Goal: Task Accomplishment & Management: Complete application form

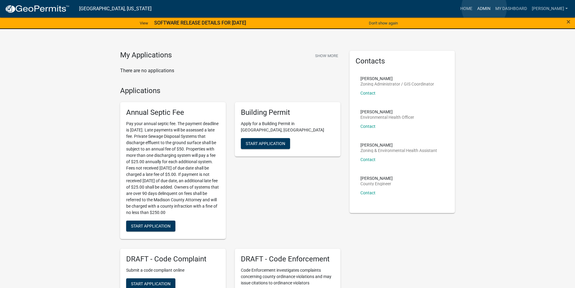
click at [484, 8] on link "Admin" at bounding box center [484, 8] width 18 height 11
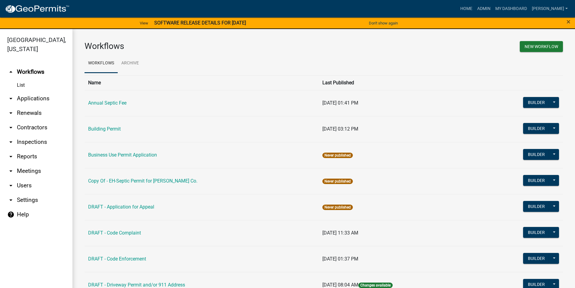
click at [23, 91] on link "arrow_drop_down Applications" at bounding box center [36, 98] width 72 height 14
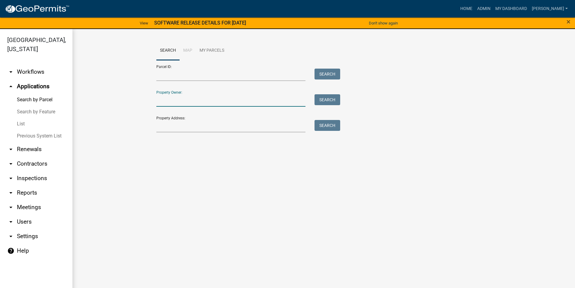
click at [168, 103] on input "Property Owner:" at bounding box center [230, 100] width 149 height 12
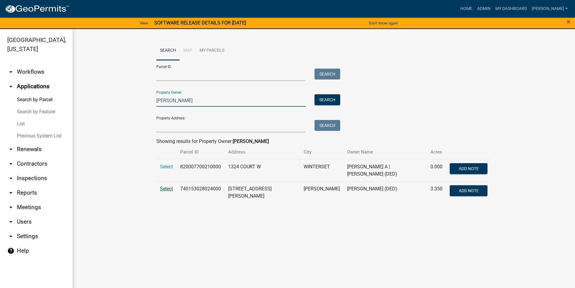
type input "[PERSON_NAME]"
click at [165, 188] on span "Select" at bounding box center [166, 189] width 13 height 6
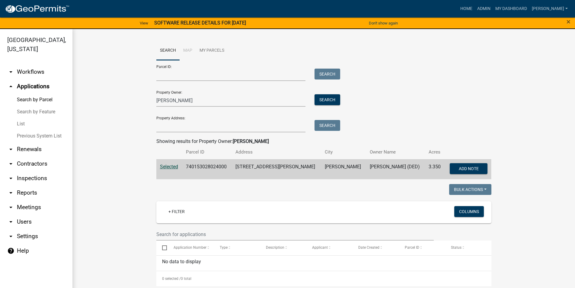
click at [27, 106] on link "Search by Feature" at bounding box center [36, 112] width 72 height 12
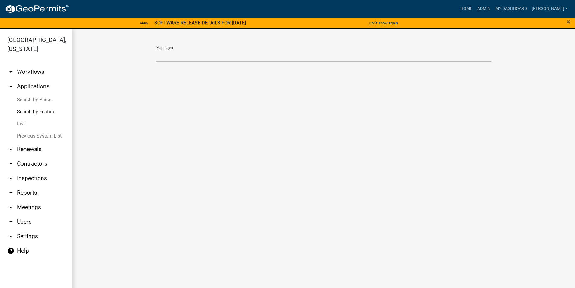
click at [24, 118] on link "List" at bounding box center [36, 124] width 72 height 12
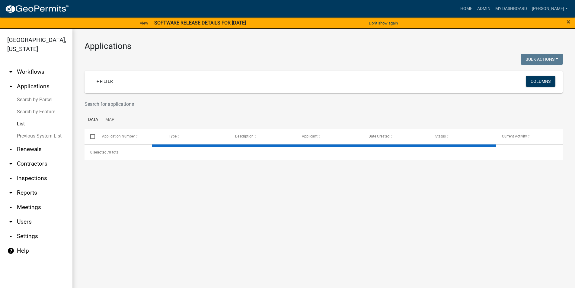
select select "3: 100"
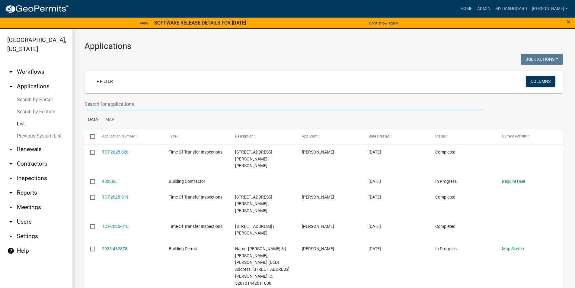
click at [106, 105] on input "text" at bounding box center [283, 104] width 397 height 12
type input "2024-74"
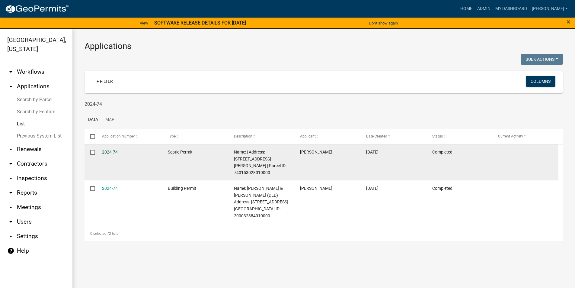
click at [111, 151] on link "2024-74" at bounding box center [110, 151] width 16 height 5
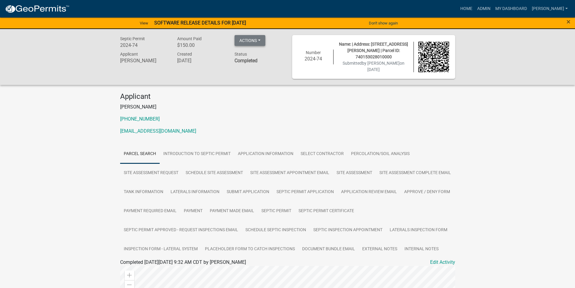
click at [262, 43] on button "Actions" at bounding box center [250, 40] width 31 height 11
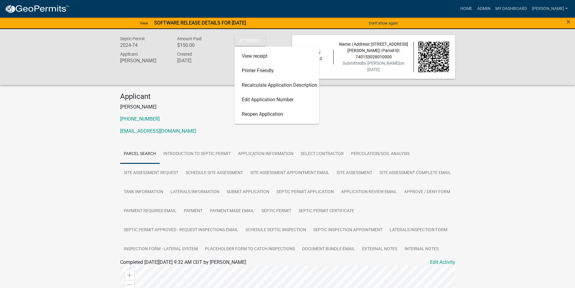
click at [398, 119] on p "[PHONE_NUMBER]" at bounding box center [287, 118] width 335 height 7
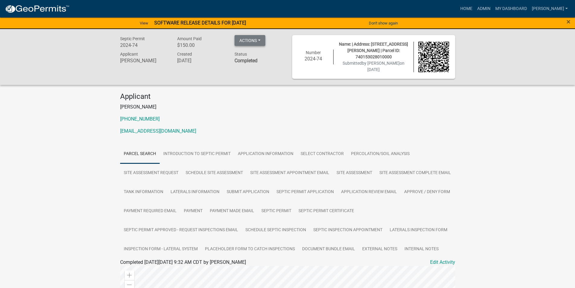
click at [262, 41] on button "Actions" at bounding box center [250, 40] width 31 height 11
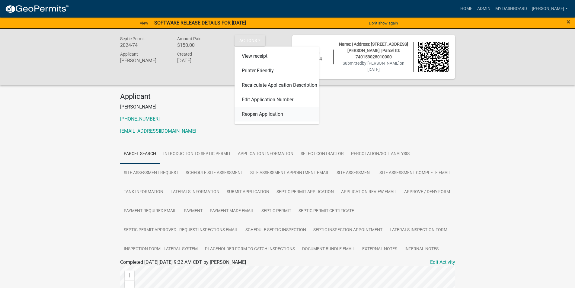
click at [266, 114] on link "Reopen Application" at bounding box center [277, 114] width 85 height 14
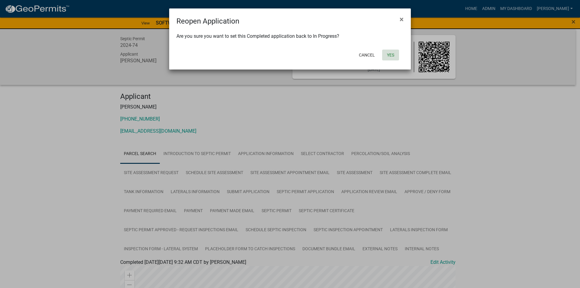
click at [392, 55] on button "Yes" at bounding box center [390, 55] width 17 height 11
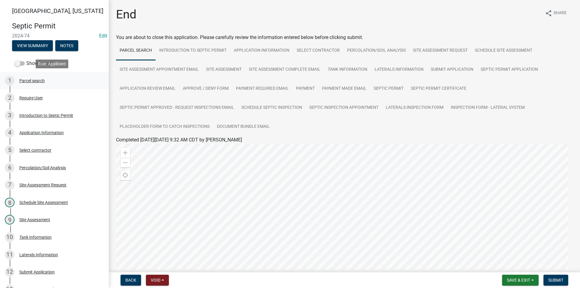
click at [39, 80] on div "Parcel search" at bounding box center [31, 80] width 25 height 4
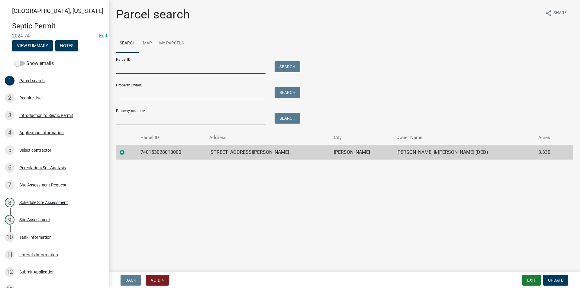
click at [130, 68] on input "Parcel ID:" at bounding box center [190, 67] width 149 height 12
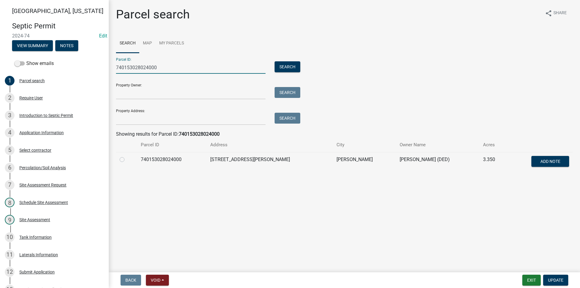
type input "740153028024000"
click at [127, 156] on label at bounding box center [127, 156] width 0 height 0
click at [127, 159] on input "radio" at bounding box center [129, 158] width 4 height 4
radio input "true"
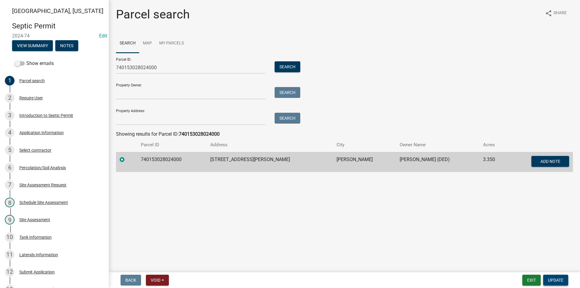
click at [555, 278] on span "Update" at bounding box center [555, 279] width 15 height 5
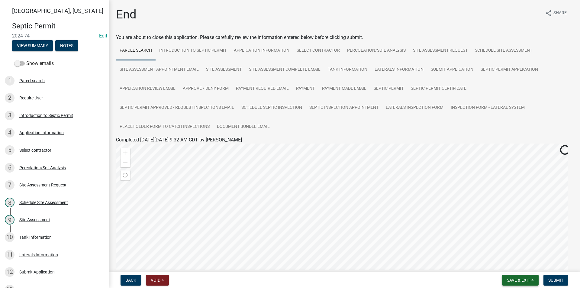
click at [524, 279] on span "Save & Exit" at bounding box center [518, 279] width 23 height 5
click at [510, 252] on button "Save" at bounding box center [514, 249] width 48 height 14
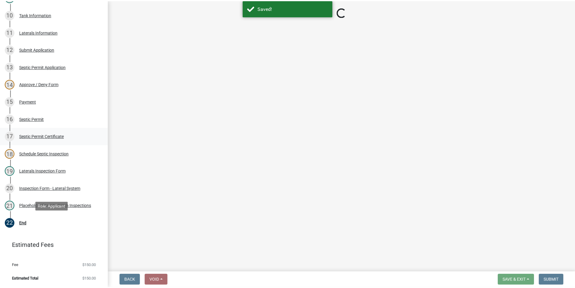
scroll to position [223, 0]
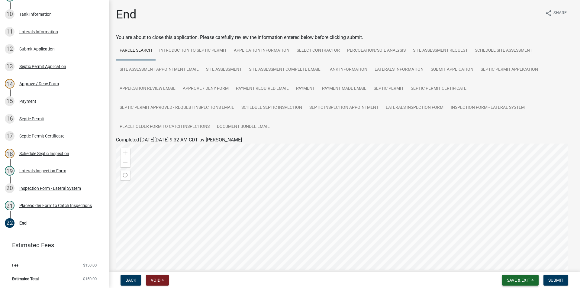
click at [521, 281] on span "Save & Exit" at bounding box center [518, 279] width 23 height 5
click at [516, 266] on button "Save & Exit" at bounding box center [514, 264] width 48 height 14
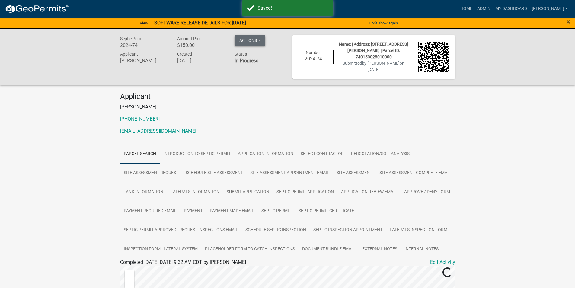
click at [261, 42] on button "Actions" at bounding box center [250, 40] width 31 height 11
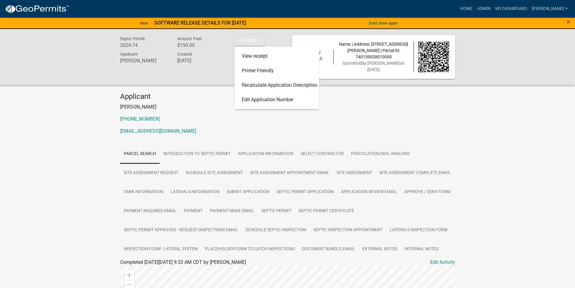
click at [384, 133] on p "[EMAIL_ADDRESS][DOMAIN_NAME]" at bounding box center [287, 130] width 335 height 7
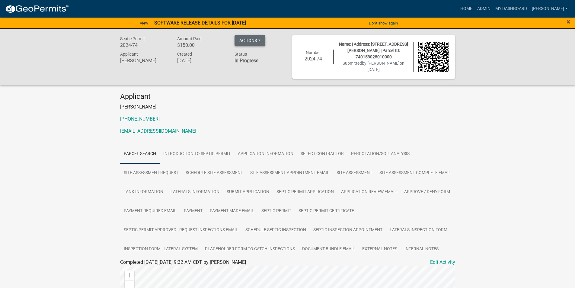
click at [261, 40] on button "Actions" at bounding box center [250, 40] width 31 height 11
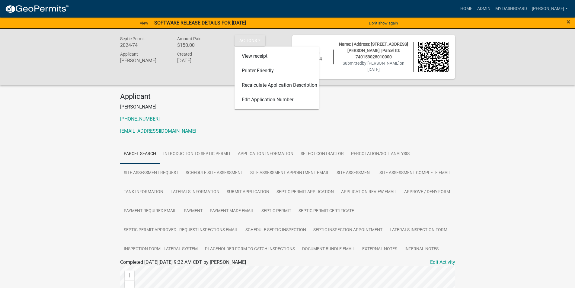
click at [395, 122] on p "[PHONE_NUMBER]" at bounding box center [287, 118] width 335 height 7
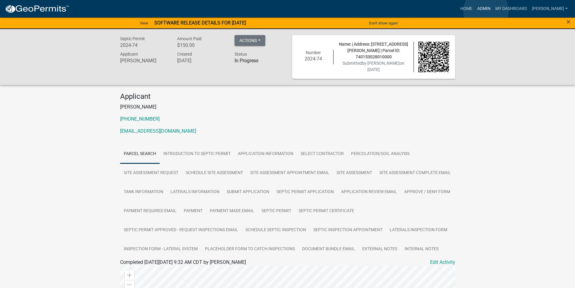
click at [486, 11] on link "Admin" at bounding box center [484, 8] width 18 height 11
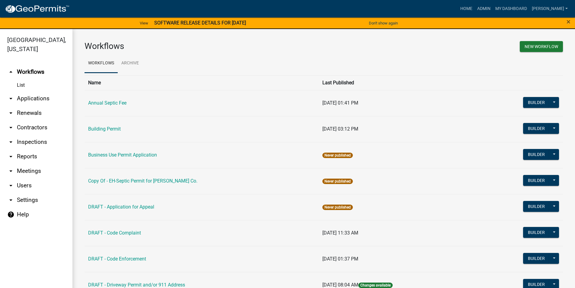
click at [48, 91] on link "arrow_drop_down Applications" at bounding box center [36, 98] width 72 height 14
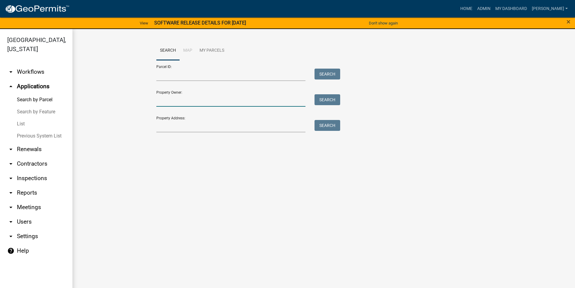
click at [189, 104] on input "Property Owner:" at bounding box center [230, 100] width 149 height 12
click at [186, 125] on input "Property Address:" at bounding box center [230, 126] width 149 height 12
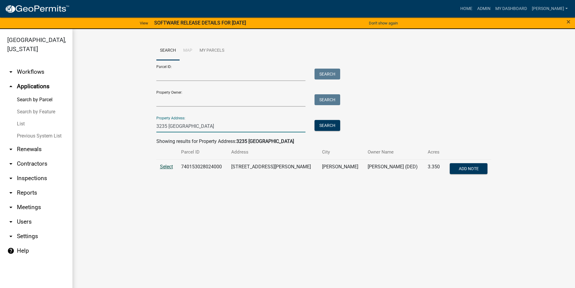
type input "3235 [GEOGRAPHIC_DATA]"
click at [172, 168] on span "Select" at bounding box center [166, 167] width 13 height 6
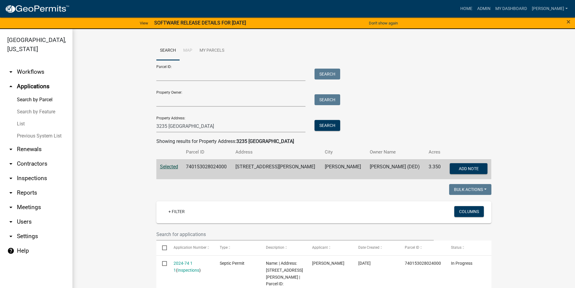
scroll to position [60, 0]
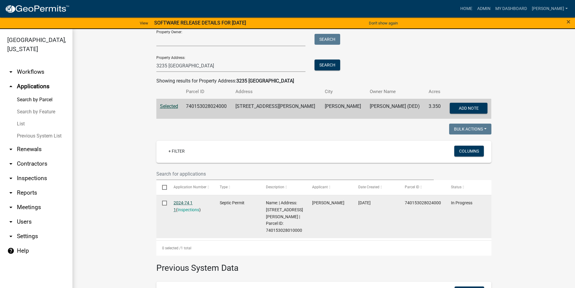
click at [189, 203] on link "2024-74 1 1" at bounding box center [183, 206] width 19 height 12
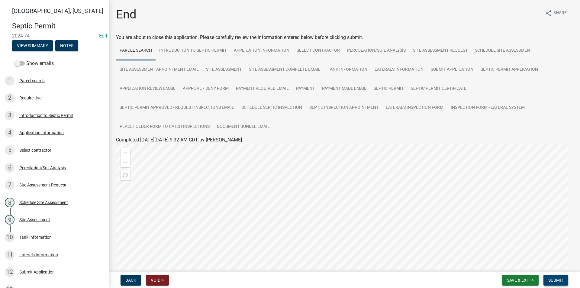
click at [558, 280] on span "Submit" at bounding box center [555, 279] width 15 height 5
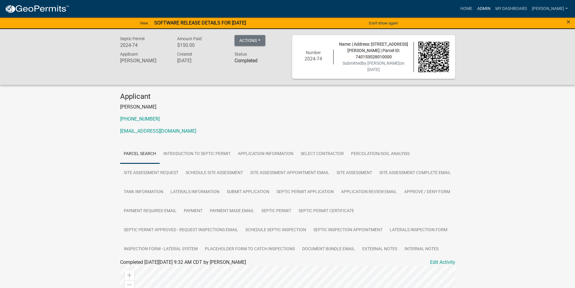
click at [485, 9] on link "Admin" at bounding box center [484, 8] width 18 height 11
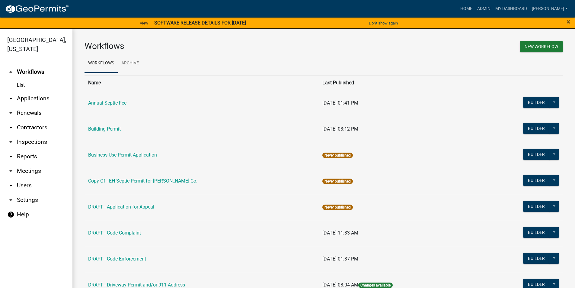
click at [42, 91] on link "arrow_drop_down Applications" at bounding box center [36, 98] width 72 height 14
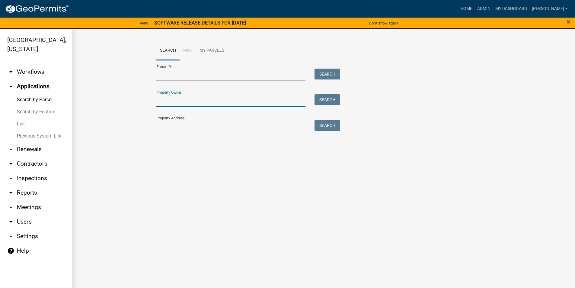
click at [197, 101] on input "Property Owner:" at bounding box center [230, 100] width 149 height 12
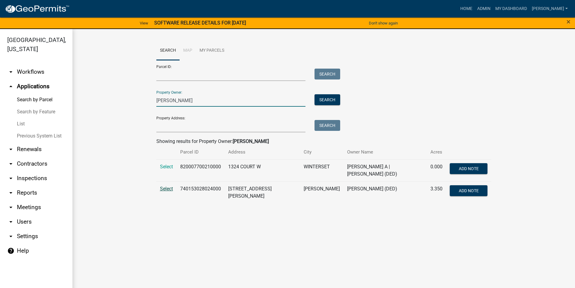
type input "[PERSON_NAME]"
click at [168, 186] on span "Select" at bounding box center [166, 189] width 13 height 6
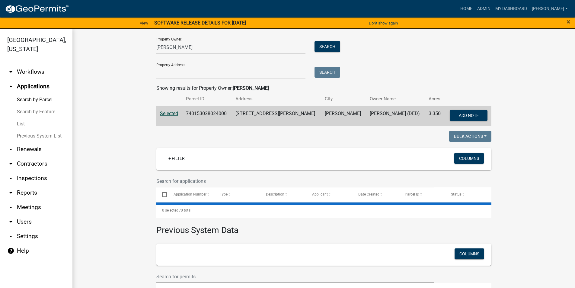
scroll to position [121, 0]
